Goal: Check status: Check status

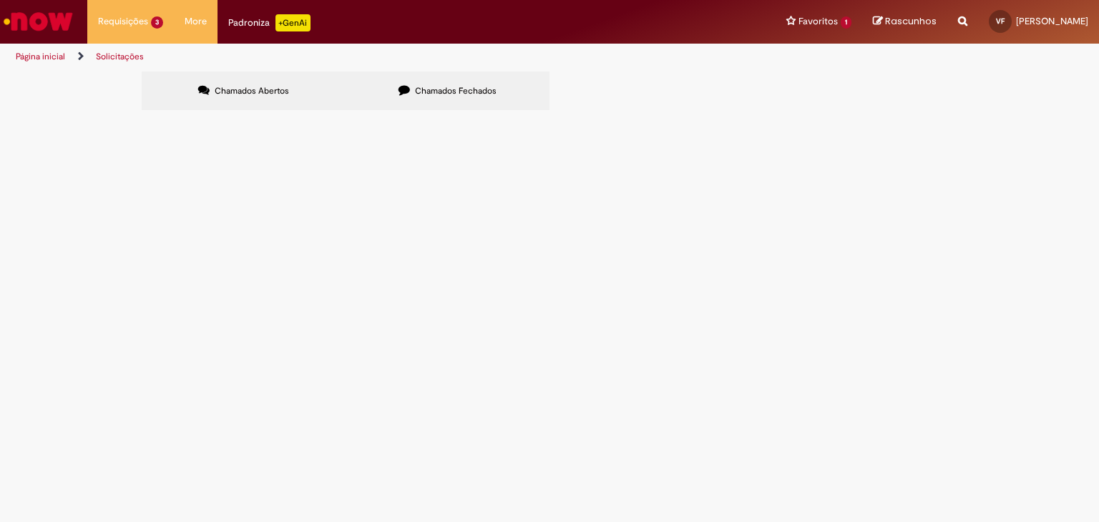
click at [429, 84] on label "Chamados Fechados" at bounding box center [447, 91] width 204 height 39
click at [266, 102] on label "Chamados Abertos" at bounding box center [244, 91] width 204 height 39
click at [395, 96] on label "Chamados Fechados" at bounding box center [447, 91] width 204 height 39
click at [290, 94] on label "Chamados Abertos" at bounding box center [244, 91] width 204 height 39
click at [0, 0] on td "R13459793" at bounding box center [0, 0] width 0 height 0
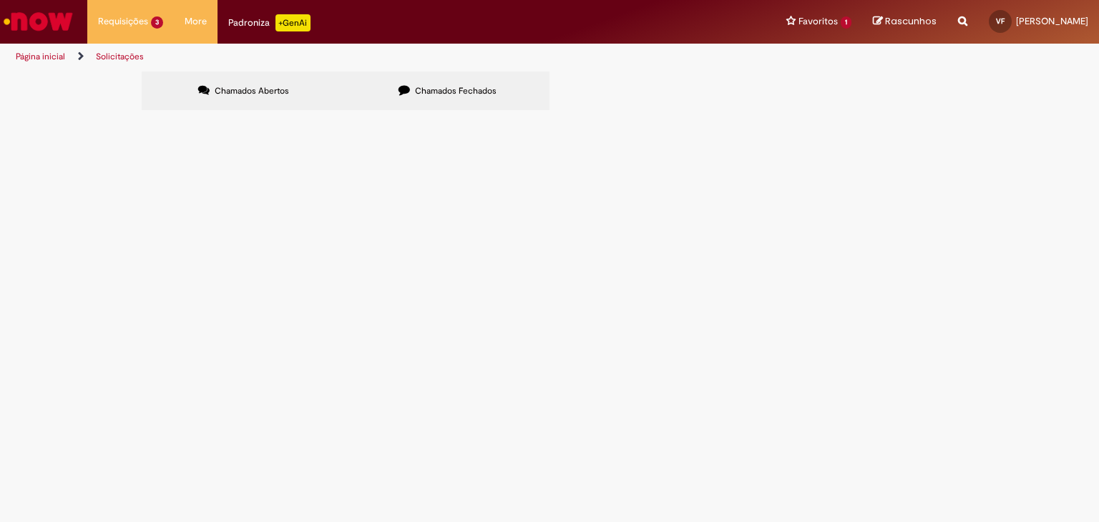
click at [0, 0] on span "R13459793" at bounding box center [0, 0] width 0 height 0
click at [0, 0] on span "R13459504" at bounding box center [0, 0] width 0 height 0
